Goal: Find contact information: Find contact information

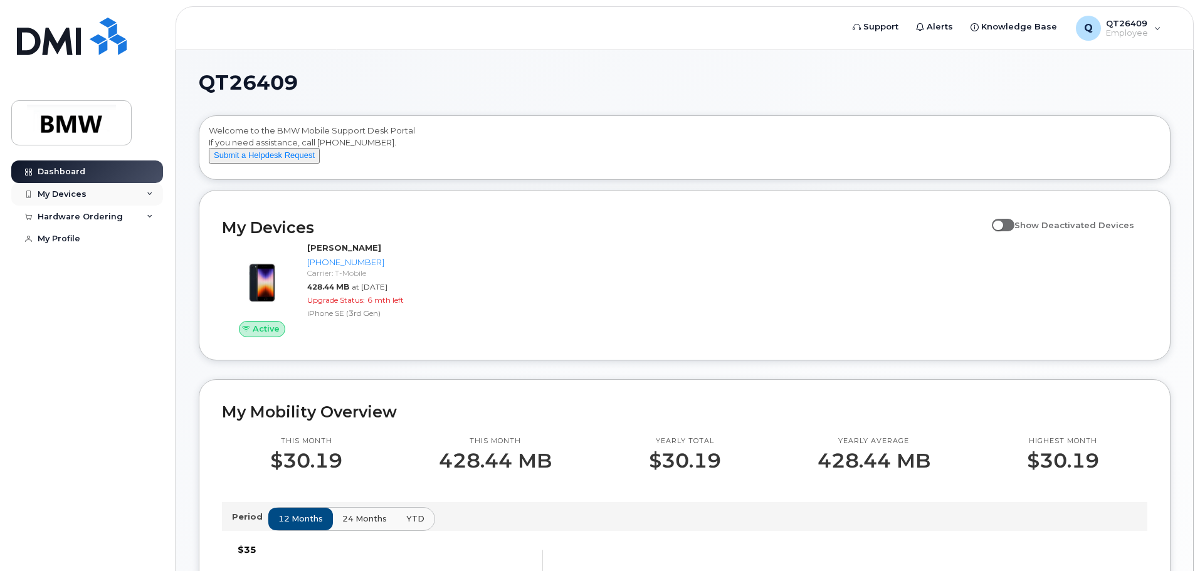
click at [138, 197] on div "My Devices" at bounding box center [87, 194] width 152 height 23
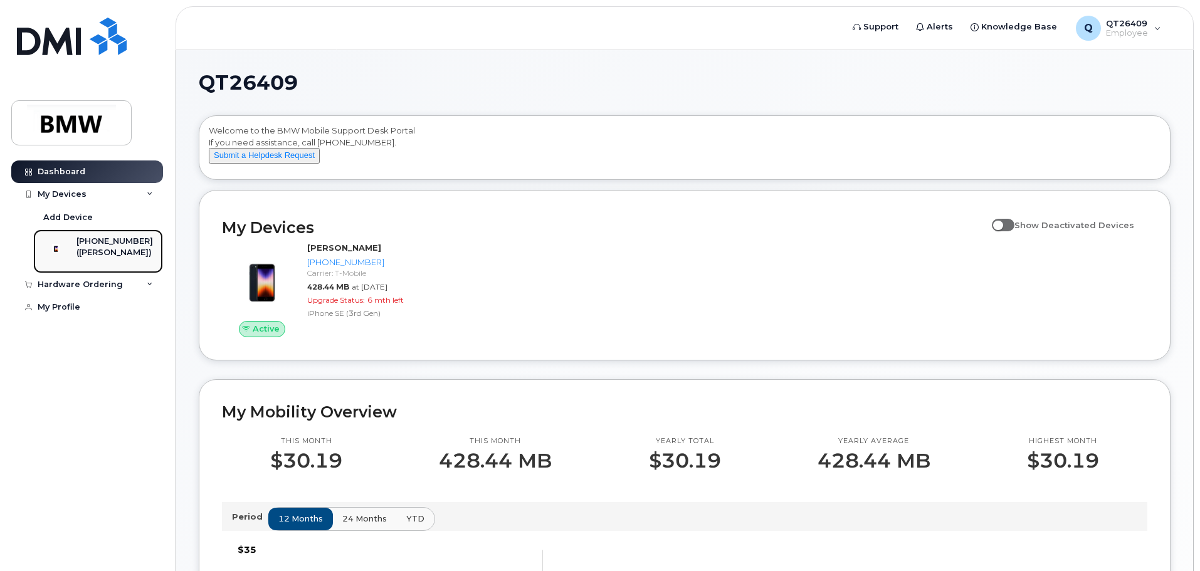
click at [144, 246] on div "[PHONE_NUMBER]" at bounding box center [114, 241] width 76 height 11
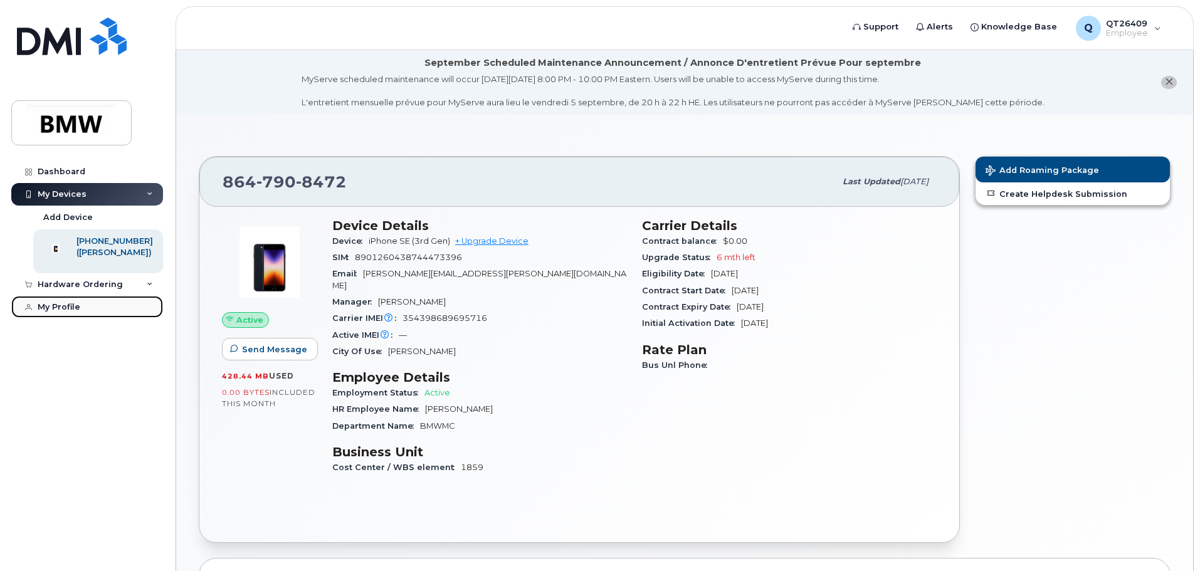
click at [65, 312] on div "My Profile" at bounding box center [59, 307] width 43 height 10
